Goal: Task Accomplishment & Management: Manage account settings

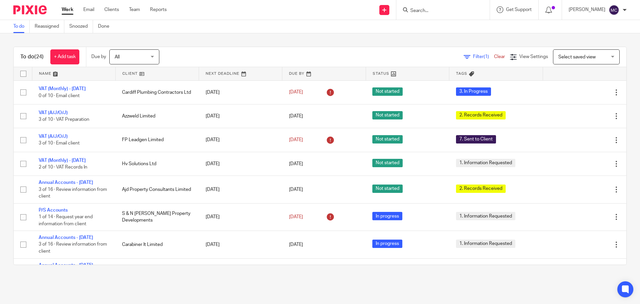
click at [444, 4] on div at bounding box center [442, 10] width 93 height 20
click at [434, 11] on input "Search" at bounding box center [440, 11] width 60 height 6
type input "ent"
click at [444, 27] on link at bounding box center [449, 26] width 83 height 10
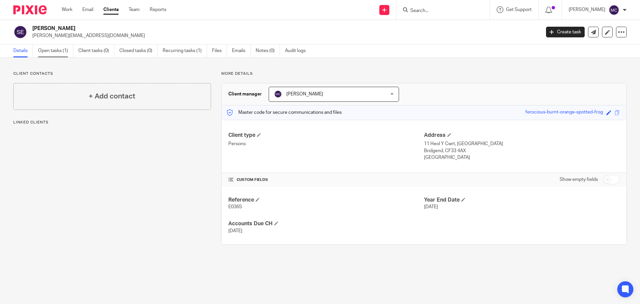
click at [50, 48] on link "Open tasks (1)" at bounding box center [55, 50] width 35 height 13
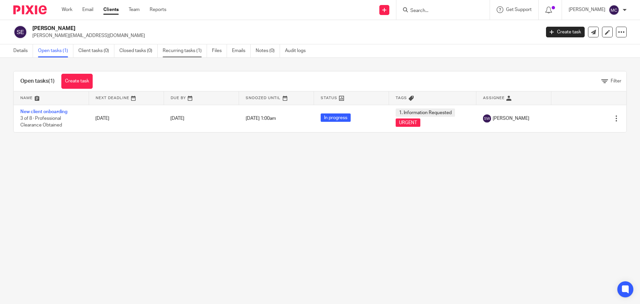
click at [185, 50] on link "Recurring tasks (1)" at bounding box center [185, 50] width 44 height 13
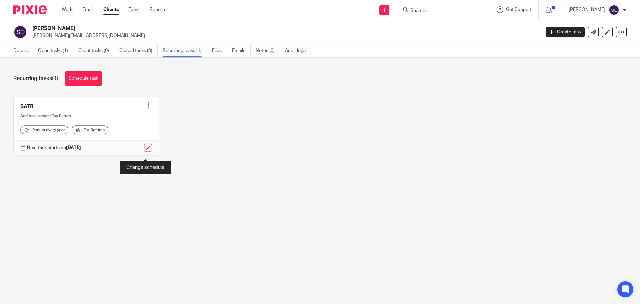
click at [146, 150] on link at bounding box center [148, 148] width 8 height 8
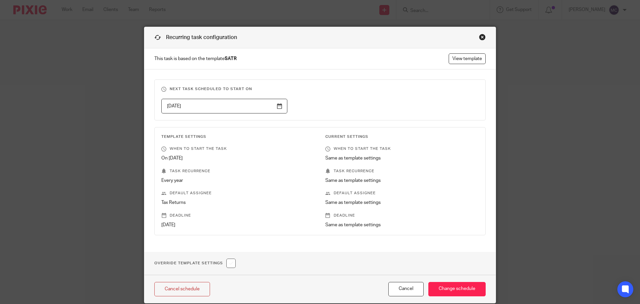
click at [277, 105] on input "[DATE]" at bounding box center [224, 106] width 126 height 15
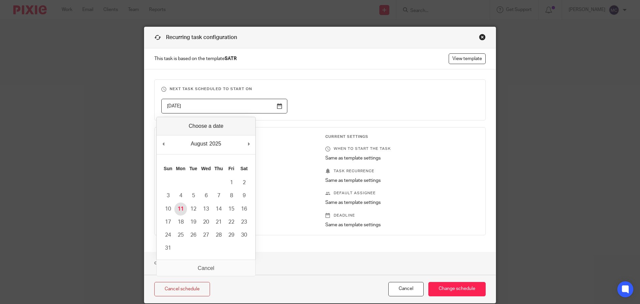
type input "[DATE]"
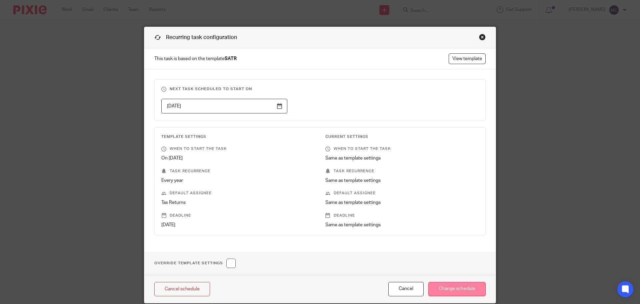
click at [462, 286] on input "Change schedule" at bounding box center [456, 289] width 57 height 14
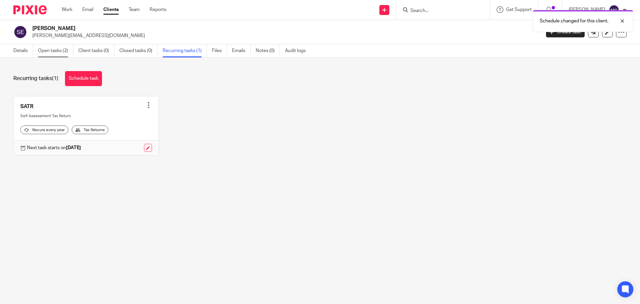
click at [49, 51] on link "Open tasks (2)" at bounding box center [55, 50] width 35 height 13
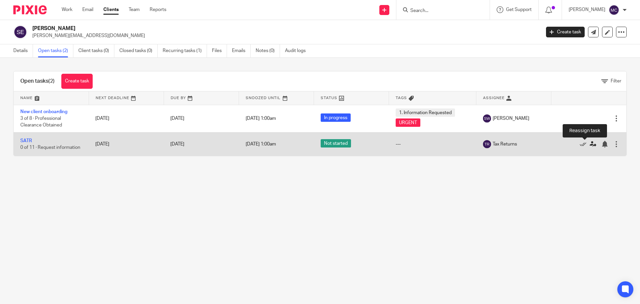
click at [589, 142] on icon at bounding box center [592, 144] width 7 height 7
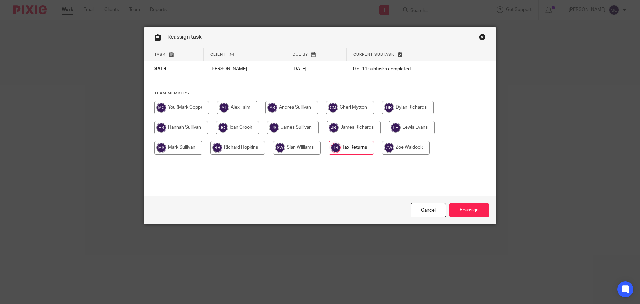
drag, startPoint x: 182, startPoint y: 109, endPoint x: 192, endPoint y: 115, distance: 11.9
click at [186, 112] on input "radio" at bounding box center [181, 107] width 55 height 13
radio input "true"
click at [472, 210] on input "Reassign" at bounding box center [469, 210] width 40 height 14
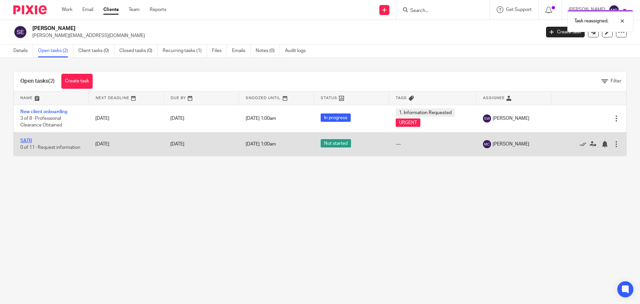
click at [23, 140] on link "SATR" at bounding box center [26, 140] width 12 height 5
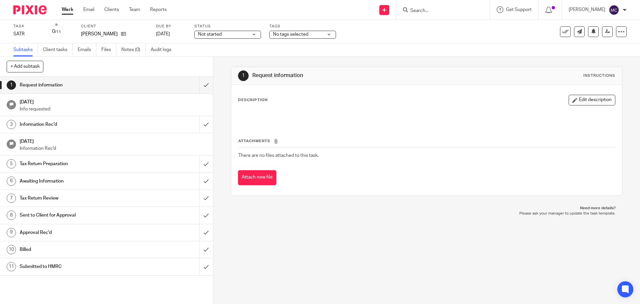
click at [329, 34] on div "No tags selected" at bounding box center [302, 35] width 67 height 8
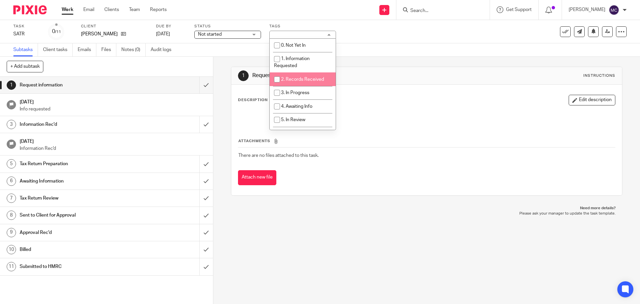
click at [279, 78] on input "checkbox" at bounding box center [277, 79] width 13 height 13
checkbox input "true"
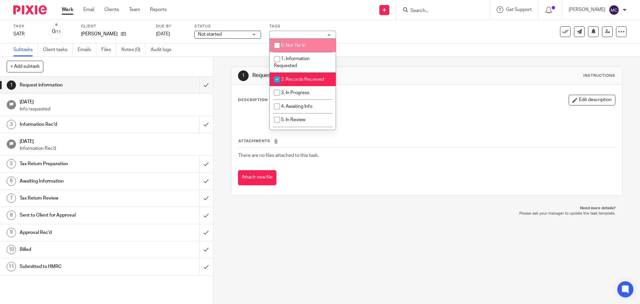
click at [254, 34] on div "Not started Not started" at bounding box center [227, 35] width 67 height 8
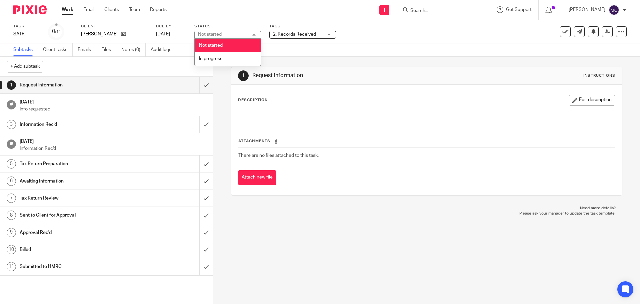
click at [365, 47] on div "Subtasks Client tasks Emails Files Notes (0) Audit logs" at bounding box center [320, 49] width 640 height 13
click at [64, 10] on link "Work" at bounding box center [68, 9] width 12 height 7
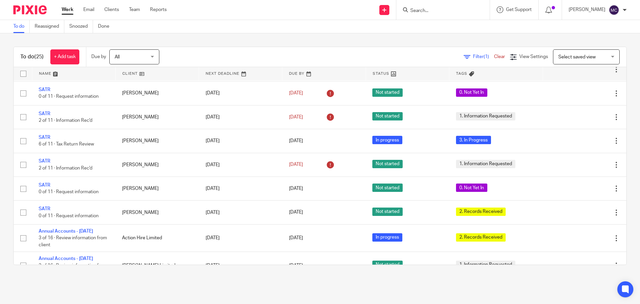
scroll to position [267, 0]
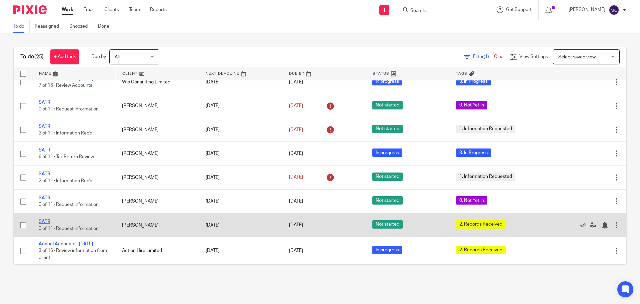
click at [44, 224] on link "SATR" at bounding box center [45, 221] width 12 height 5
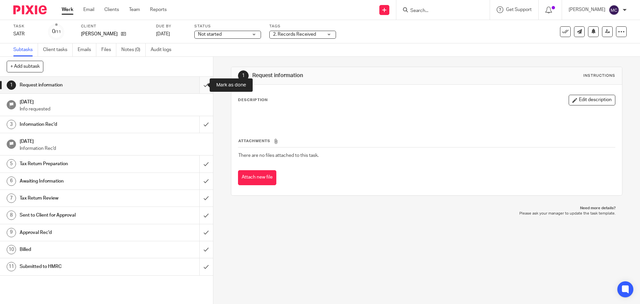
click at [199, 84] on input "submit" at bounding box center [106, 85] width 213 height 17
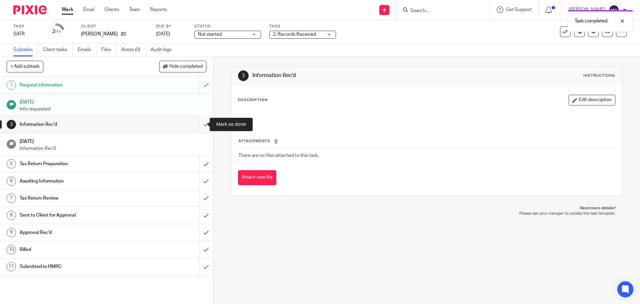
click at [198, 124] on input "submit" at bounding box center [106, 124] width 213 height 17
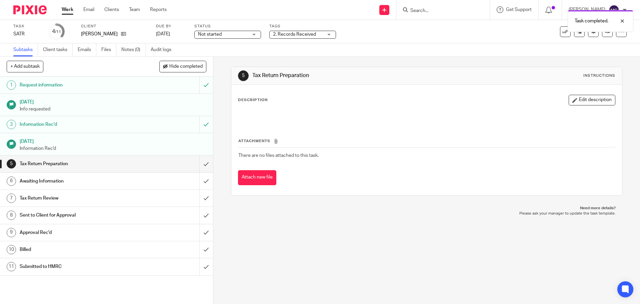
click at [67, 8] on link "Work" at bounding box center [68, 9] width 12 height 7
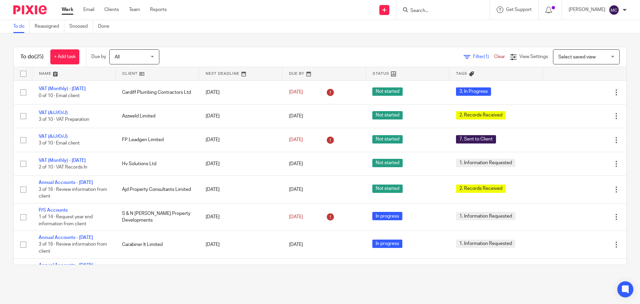
click at [436, 11] on input "Search" at bounding box center [440, 11] width 60 height 6
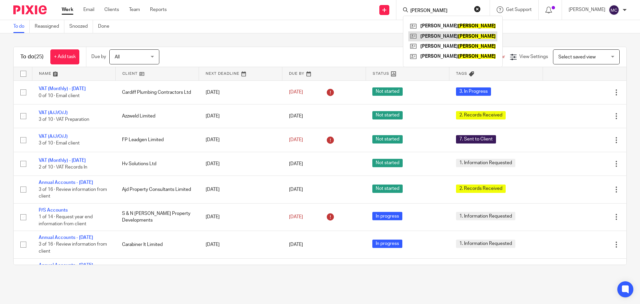
type input "hughes"
click at [466, 36] on link at bounding box center [452, 36] width 89 height 10
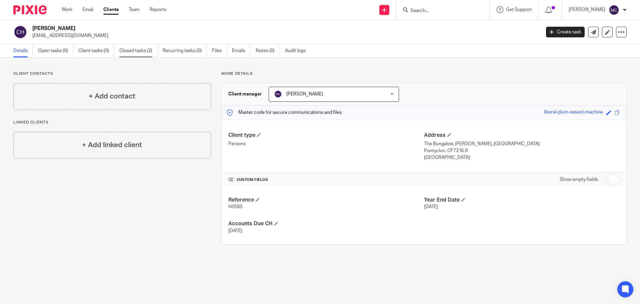
click at [137, 50] on link "Closed tasks (2)" at bounding box center [138, 50] width 38 height 13
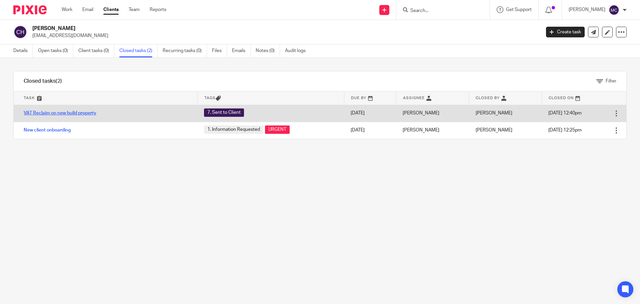
click at [76, 112] on link "VAT Reclaim on new build property" at bounding box center [60, 113] width 73 height 5
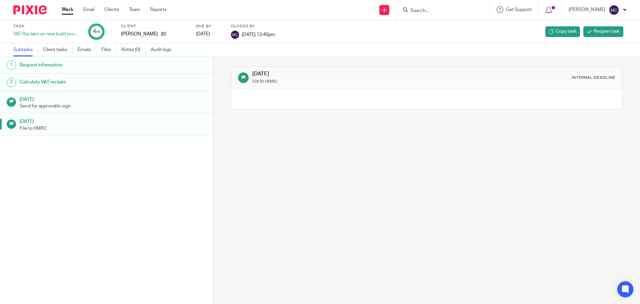
click at [67, 8] on link "Work" at bounding box center [68, 9] width 12 height 7
